Goal: Task Accomplishment & Management: Complete application form

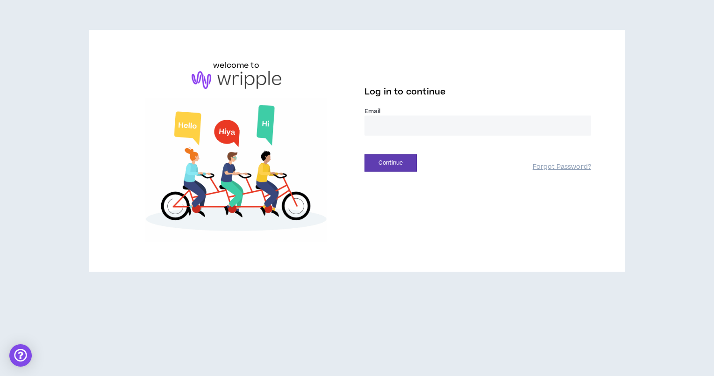
click at [432, 128] on input "email" at bounding box center [477, 125] width 227 height 20
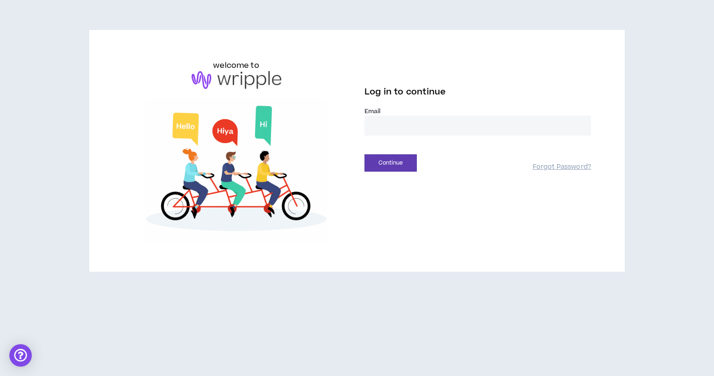
type input "**********"
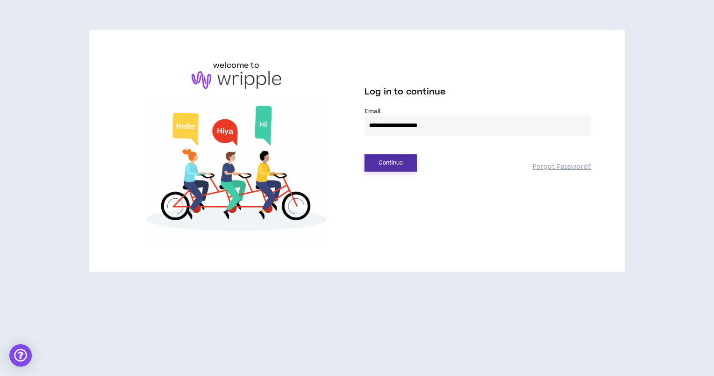
click at [386, 165] on button "Continue" at bounding box center [390, 162] width 52 height 17
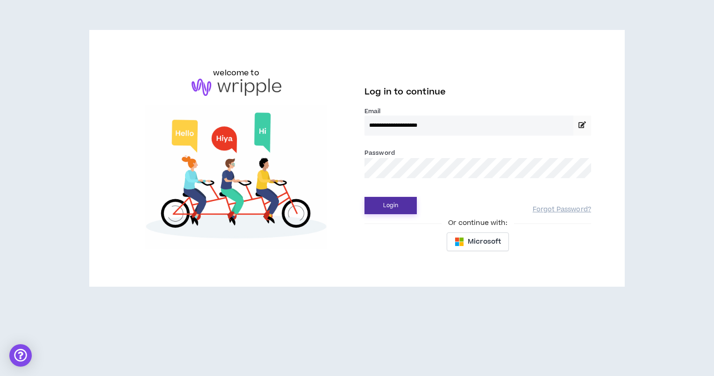
click at [392, 206] on button "Login" at bounding box center [390, 205] width 52 height 17
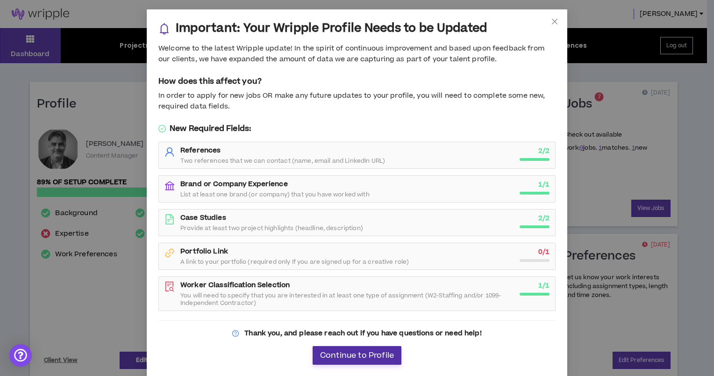
click at [381, 353] on span "Continue to Profile" at bounding box center [357, 355] width 74 height 9
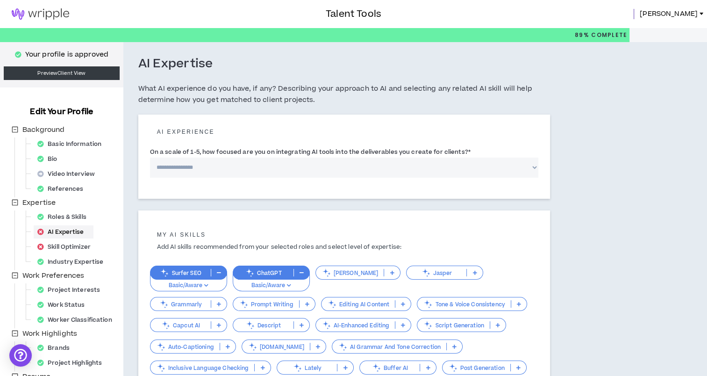
click at [41, 15] on img at bounding box center [40, 13] width 81 height 11
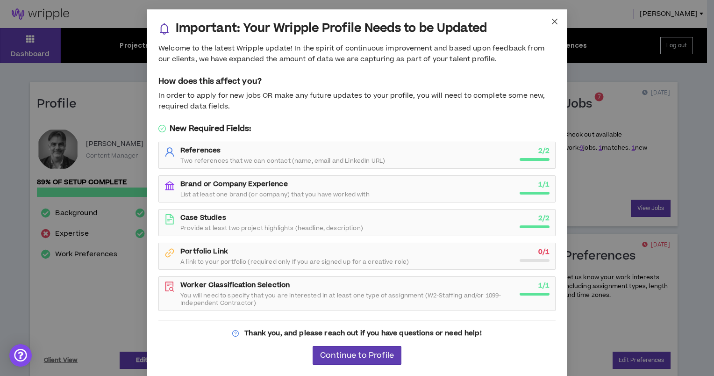
click at [557, 21] on icon "close" at bounding box center [554, 21] width 7 height 7
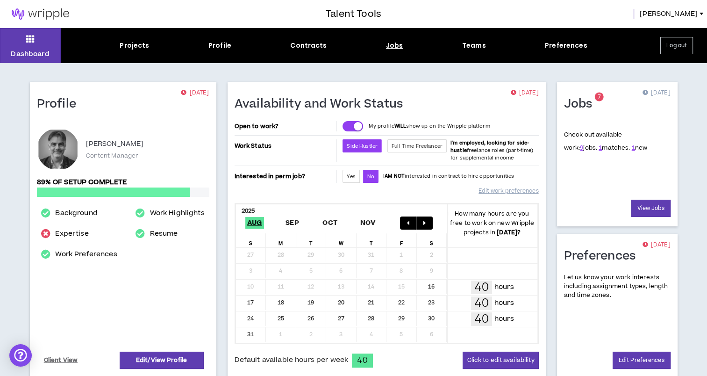
click at [399, 50] on div "Jobs" at bounding box center [394, 46] width 17 height 10
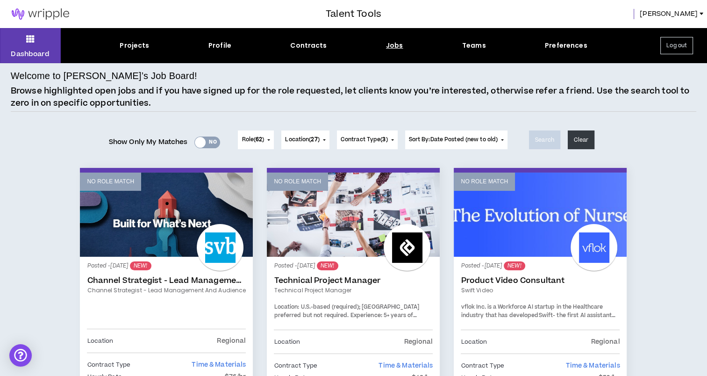
click at [200, 140] on div at bounding box center [200, 142] width 11 height 11
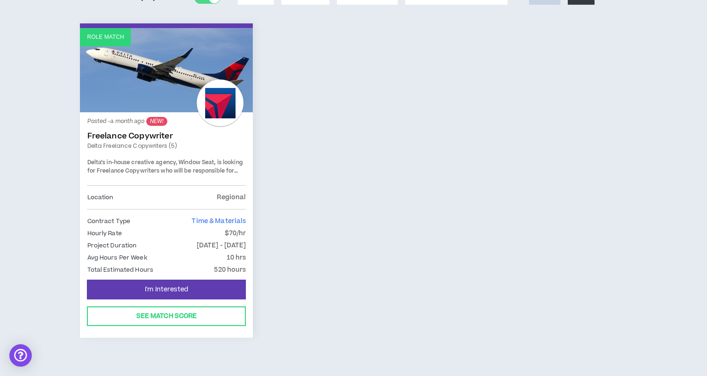
scroll to position [155, 0]
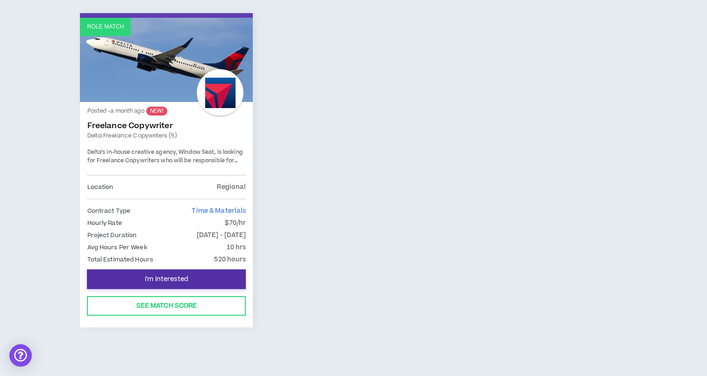
click at [174, 280] on span "I'm Interested" at bounding box center [166, 279] width 43 height 9
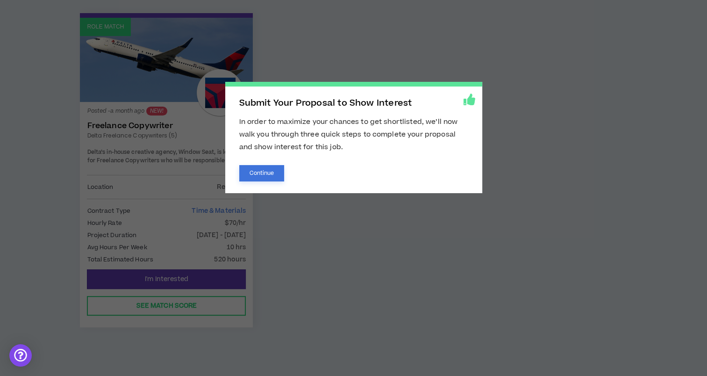
click at [256, 172] on button "Continue" at bounding box center [261, 173] width 45 height 16
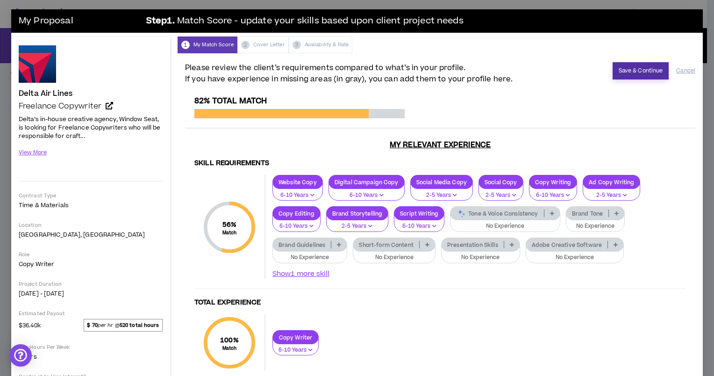
click at [635, 70] on button "Save & Continue" at bounding box center [641, 70] width 57 height 17
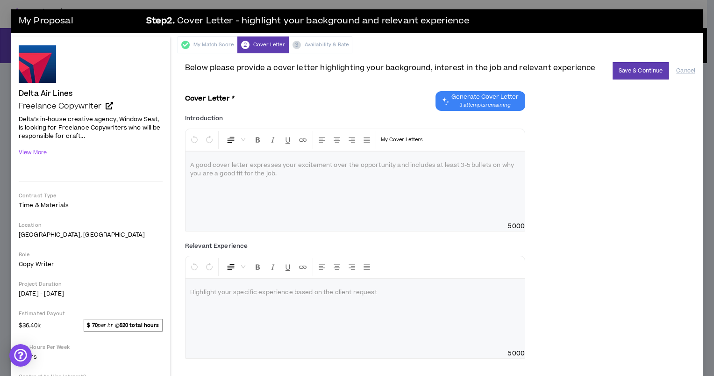
click at [255, 166] on p at bounding box center [355, 165] width 330 height 9
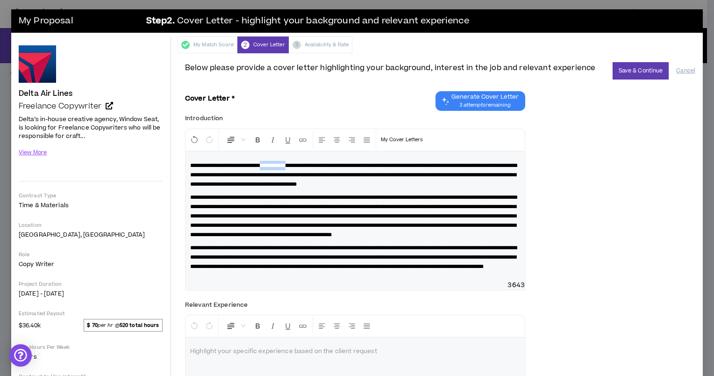
drag, startPoint x: 274, startPoint y: 164, endPoint x: 304, endPoint y: 166, distance: 30.0
click at [304, 166] on span "**********" at bounding box center [353, 175] width 327 height 24
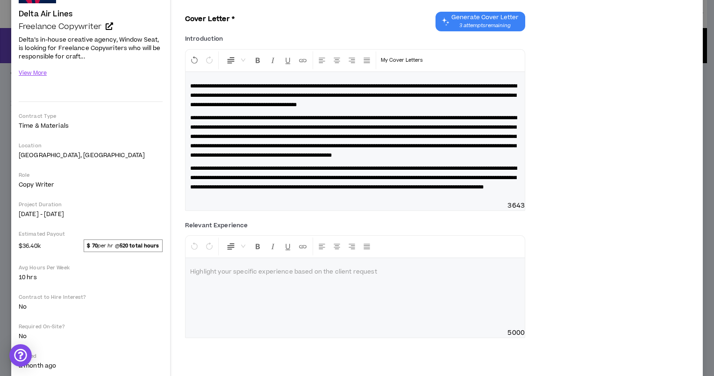
scroll to position [101, 0]
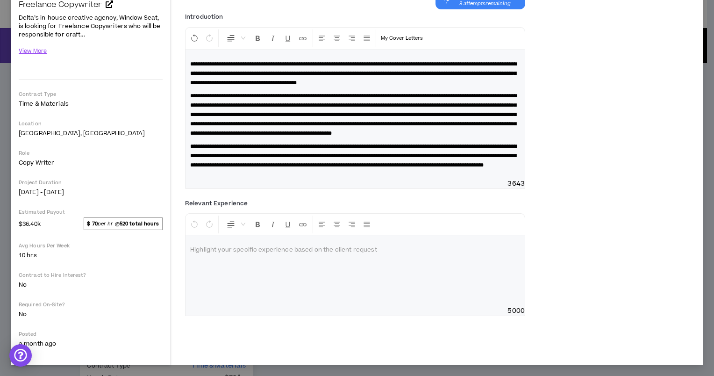
click at [250, 285] on div at bounding box center [354, 271] width 339 height 70
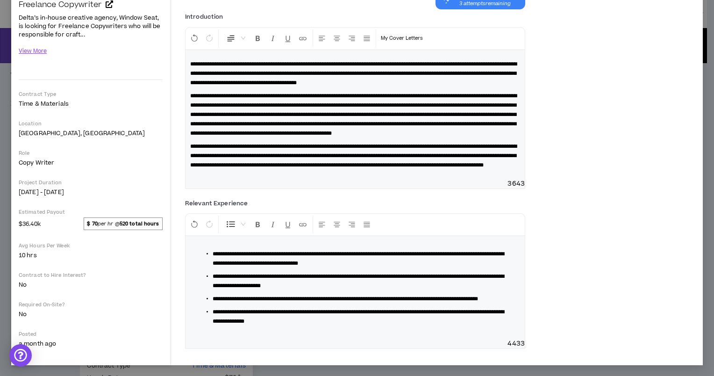
scroll to position [137, 0]
click at [527, 299] on div "**********" at bounding box center [440, 275] width 510 height 160
click at [584, 297] on div "**********" at bounding box center [440, 275] width 510 height 160
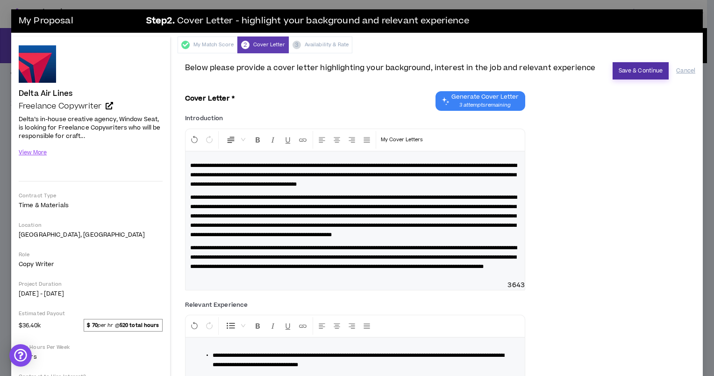
click at [623, 71] on button "Save & Continue" at bounding box center [641, 70] width 57 height 17
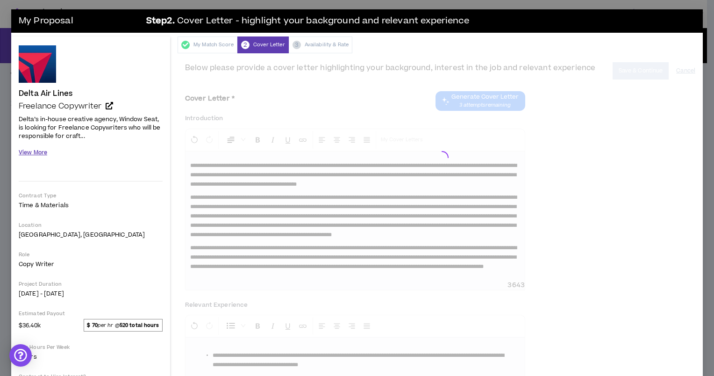
click at [36, 152] on button "View More" at bounding box center [33, 152] width 29 height 16
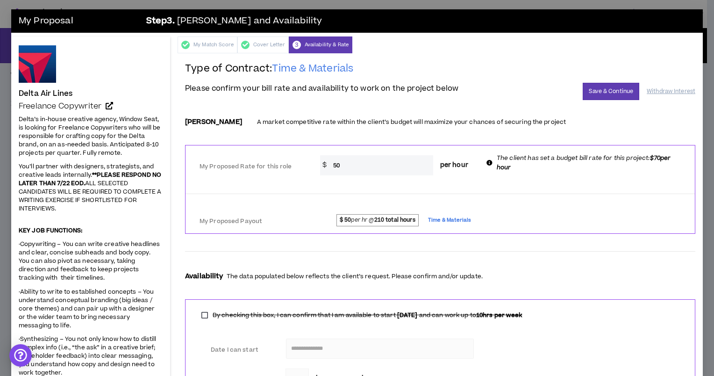
click at [102, 258] on span "·Copywriting – You can write creative headlines and clear, concise subheads and…" at bounding box center [89, 261] width 141 height 42
drag, startPoint x: 336, startPoint y: 164, endPoint x: 327, endPoint y: 165, distance: 9.4
click at [328, 165] on input "50" at bounding box center [380, 165] width 105 height 20
type input "3"
click at [579, 171] on div "My Proposed Rate for this role * $ 50 per hour The client has set a budget bill…" at bounding box center [439, 163] width 509 height 29
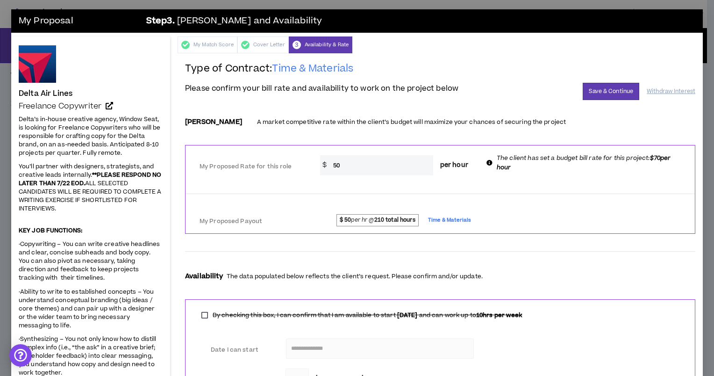
click at [366, 165] on input "50" at bounding box center [380, 165] width 105 height 20
type input "5"
type input "45"
click at [610, 92] on button "Save & Continue" at bounding box center [611, 91] width 57 height 17
